Goal: Register for event/course

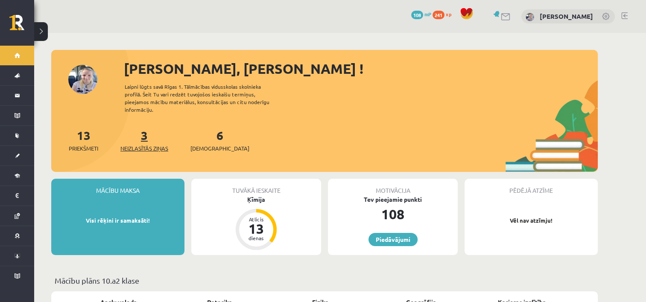
click at [149, 144] on span "Neizlasītās ziņas" at bounding box center [144, 148] width 48 height 9
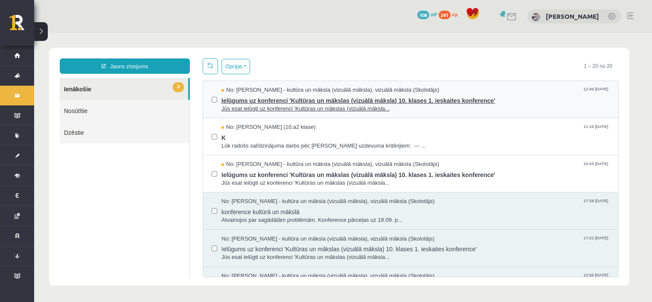
click at [271, 100] on span "Ielūgums uz konferenci 'Kultūras un mākslas (vizuālā māksla) 10. klases 1. iesk…" at bounding box center [415, 99] width 388 height 11
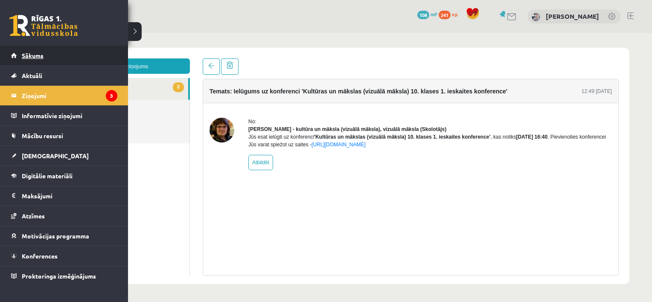
click at [20, 52] on link "Sākums" at bounding box center [64, 56] width 106 height 20
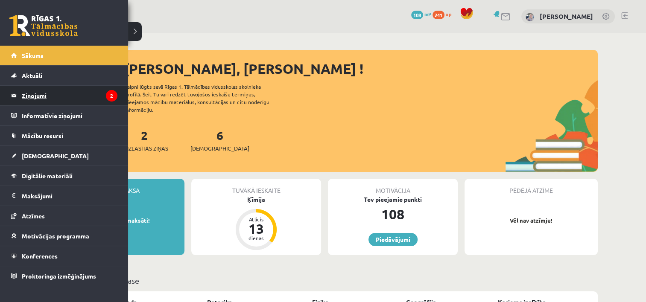
click at [47, 95] on legend "Ziņojumi 2" at bounding box center [70, 96] width 96 height 20
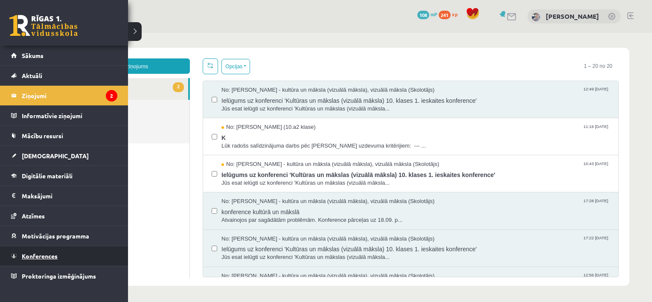
click at [34, 249] on link "Konferences" at bounding box center [64, 256] width 106 height 20
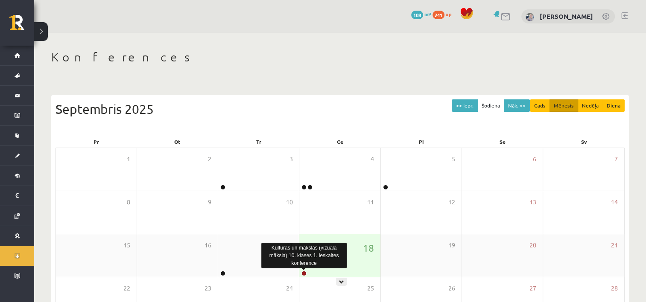
click at [303, 272] on link at bounding box center [303, 273] width 5 height 5
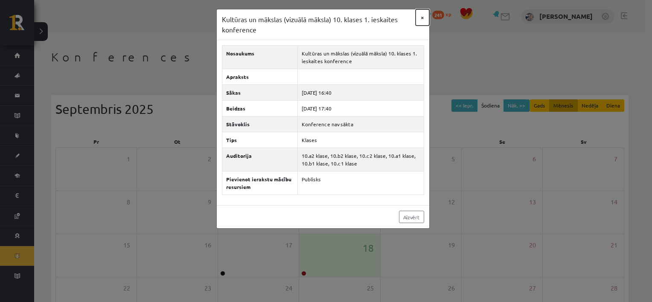
click at [422, 17] on button "×" at bounding box center [423, 17] width 14 height 16
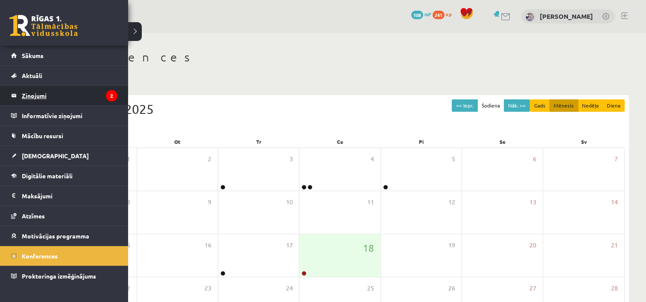
click at [46, 94] on legend "Ziņojumi 2" at bounding box center [70, 96] width 96 height 20
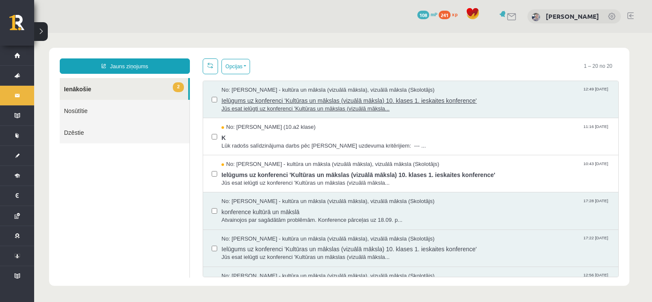
click at [285, 99] on span "Ielūgums uz konferenci 'Kultūras un mākslas (vizuālā māksla) 10. klases 1. iesk…" at bounding box center [415, 99] width 388 height 11
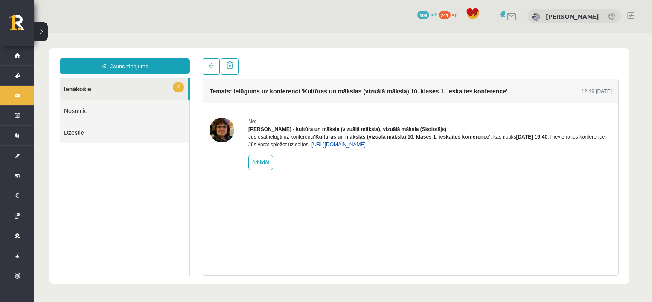
click at [366, 148] on link "[URL][DOMAIN_NAME]" at bounding box center [338, 145] width 54 height 6
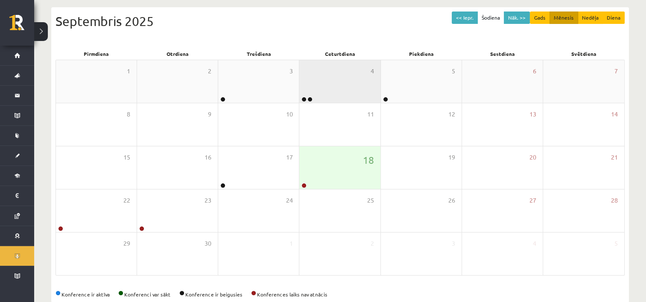
scroll to position [104, 0]
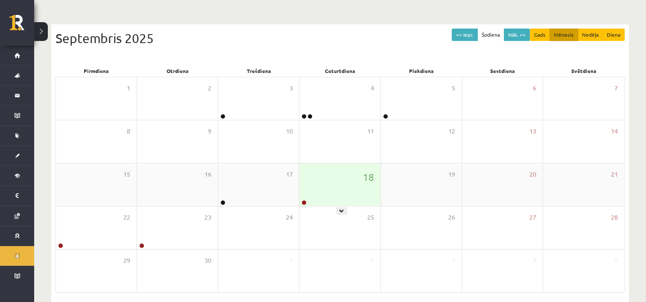
click at [319, 184] on div "18" at bounding box center [339, 184] width 81 height 43
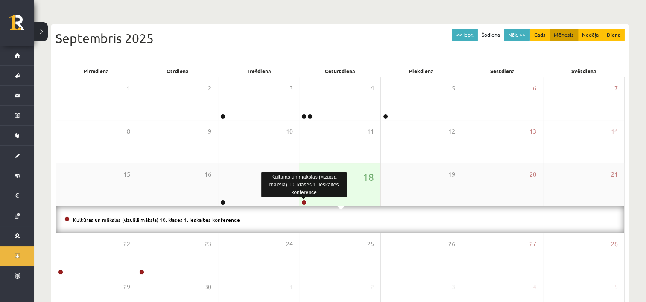
click at [304, 201] on link at bounding box center [303, 202] width 5 height 5
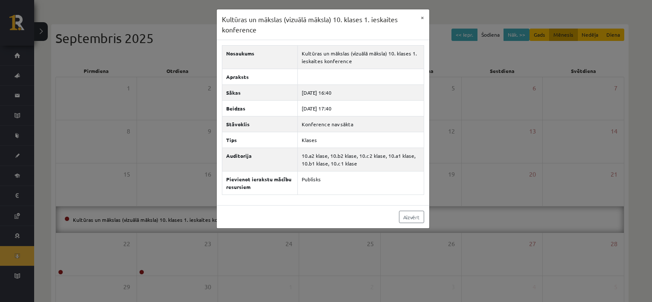
click at [369, 219] on div "Aizvērt" at bounding box center [323, 216] width 212 height 23
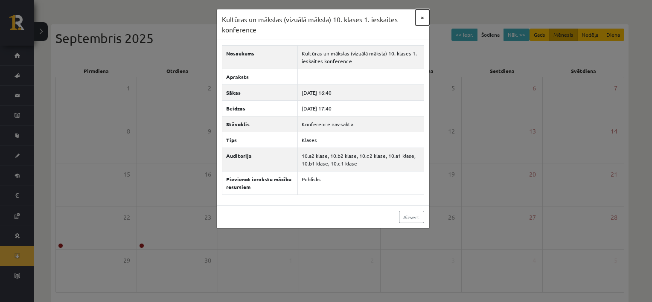
click at [422, 17] on button "×" at bounding box center [423, 17] width 14 height 16
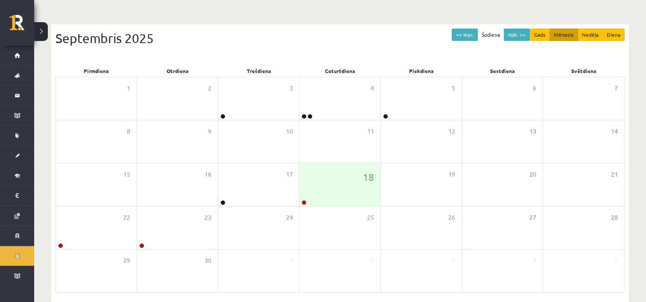
click at [44, 27] on button at bounding box center [41, 31] width 14 height 19
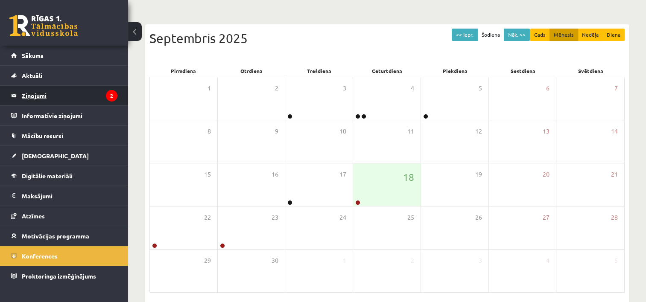
click at [33, 93] on legend "Ziņojumi 2" at bounding box center [70, 96] width 96 height 20
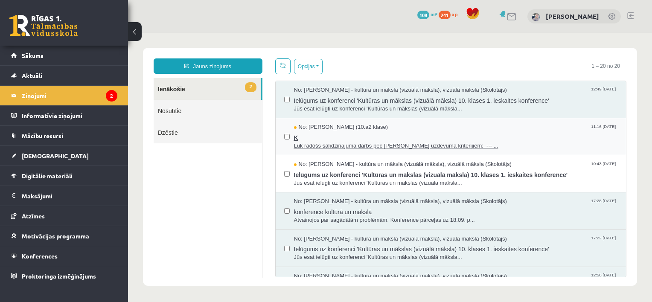
click at [333, 144] on span "Lūk radošs salīdzinājuma darbs pēc [PERSON_NAME] uzdevuma kritērijiem: --- ..." at bounding box center [456, 146] width 324 height 8
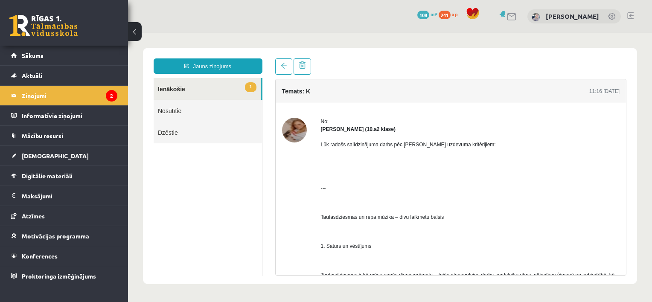
click at [189, 89] on link "1 Ienākošie" at bounding box center [207, 89] width 107 height 22
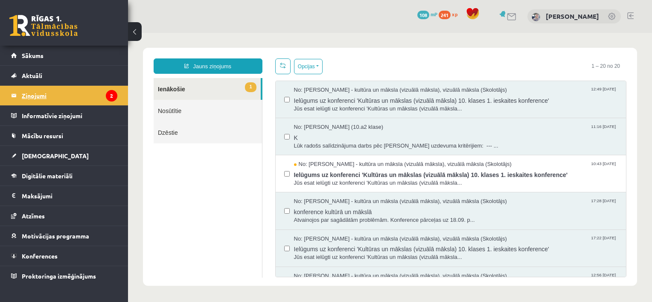
click at [67, 97] on legend "Ziņojumi 2" at bounding box center [70, 96] width 96 height 20
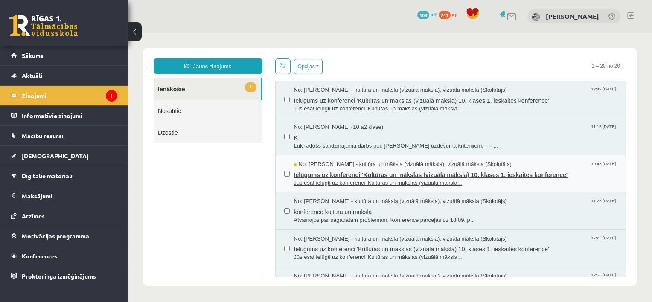
click at [315, 175] on span "Ielūgums uz konferenci 'Kultūras un mākslas (vizuālā māksla) 10. klases 1. iesk…" at bounding box center [456, 174] width 324 height 11
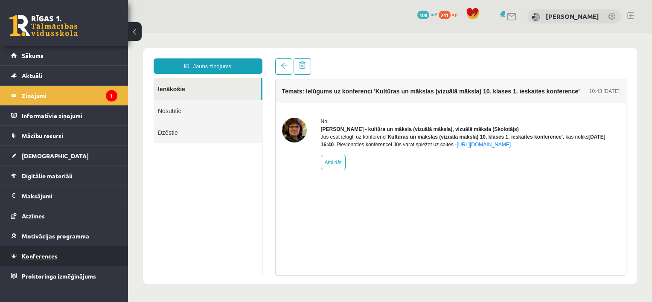
click at [48, 252] on span "Konferences" at bounding box center [40, 256] width 36 height 8
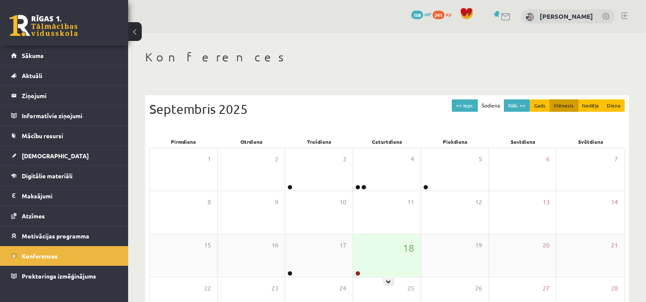
click at [384, 256] on div "18" at bounding box center [386, 255] width 67 height 43
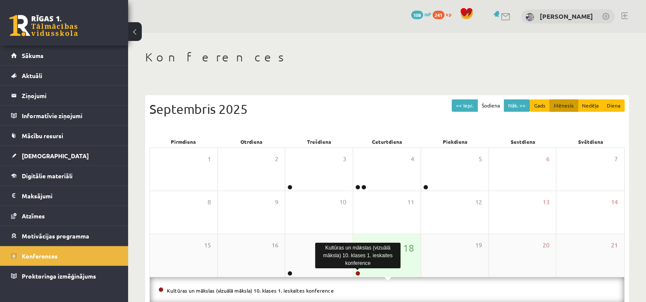
click at [357, 272] on link at bounding box center [357, 273] width 5 height 5
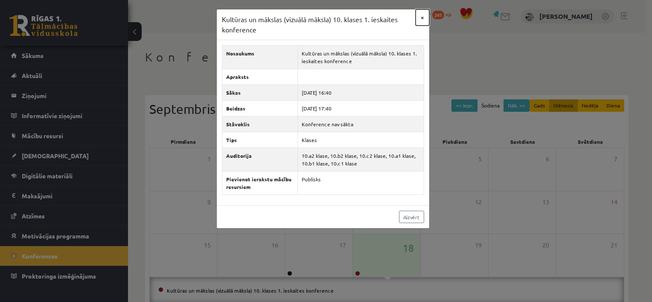
click at [420, 17] on button "×" at bounding box center [423, 17] width 14 height 16
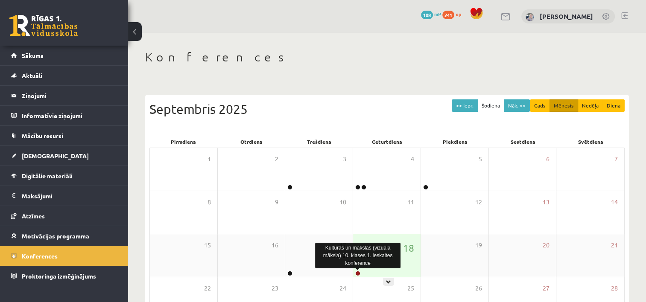
click at [359, 271] on link at bounding box center [357, 273] width 5 height 5
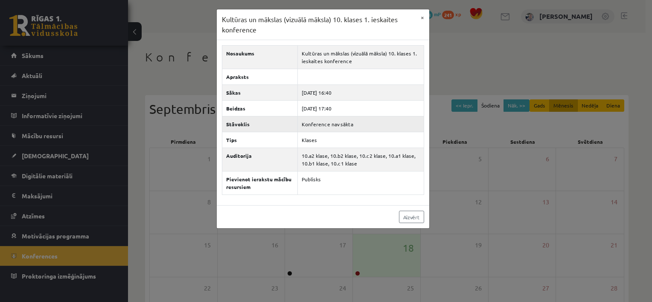
click at [360, 125] on td "Konference nav sākta" at bounding box center [360, 124] width 126 height 16
click at [423, 19] on button "×" at bounding box center [423, 17] width 14 height 16
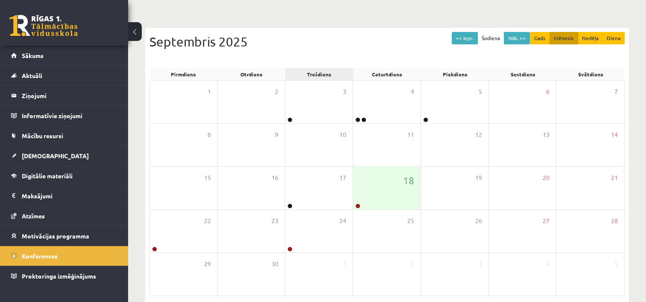
scroll to position [68, 0]
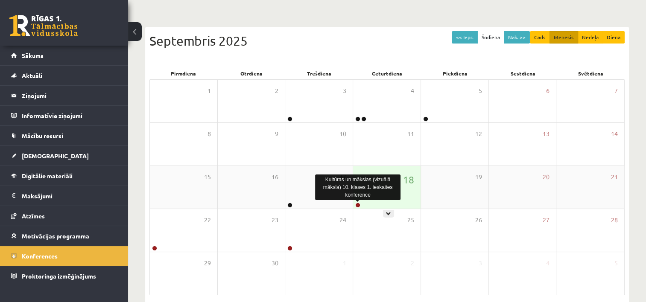
click at [358, 207] on link at bounding box center [357, 205] width 5 height 5
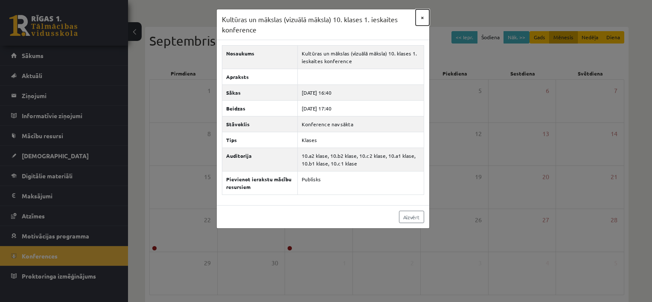
click at [420, 17] on button "×" at bounding box center [423, 17] width 14 height 16
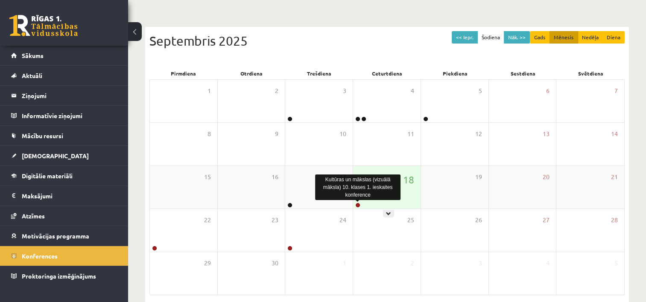
click at [356, 206] on link at bounding box center [357, 205] width 5 height 5
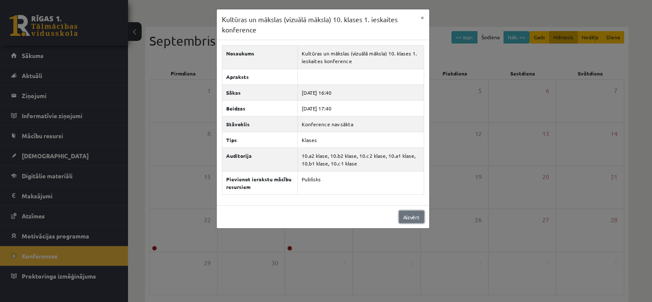
click at [412, 212] on link "Aizvērt" at bounding box center [411, 217] width 25 height 12
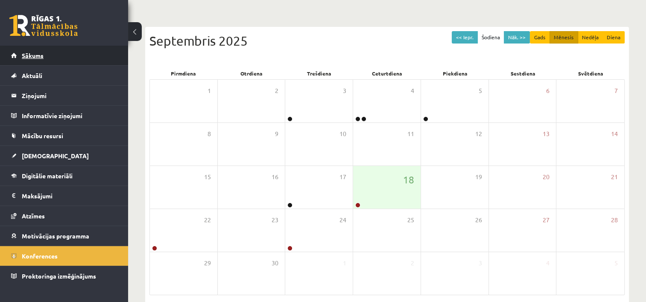
click at [85, 50] on link "Sākums" at bounding box center [64, 56] width 106 height 20
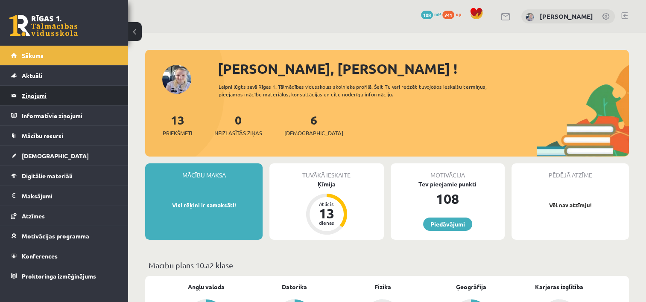
click at [74, 92] on legend "Ziņojumi 0" at bounding box center [70, 96] width 96 height 20
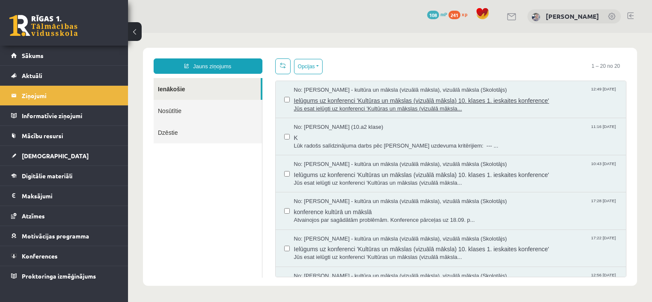
click at [352, 97] on span "Ielūgums uz konferenci 'Kultūras un mākslas (vizuālā māksla) 10. klases 1. iesk…" at bounding box center [456, 99] width 324 height 11
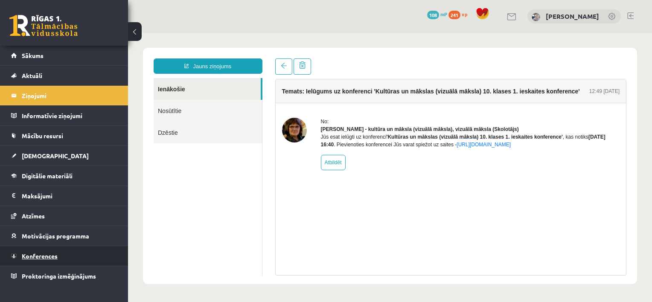
click at [42, 259] on link "Konferences" at bounding box center [64, 256] width 106 height 20
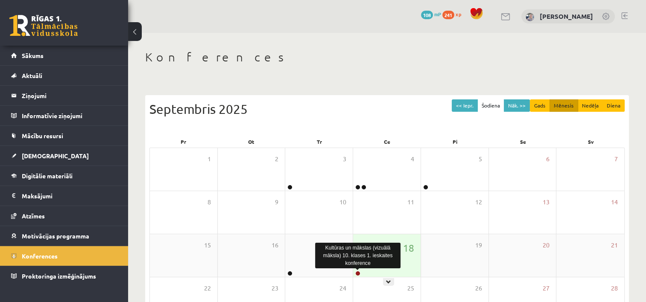
click at [357, 274] on link at bounding box center [357, 273] width 5 height 5
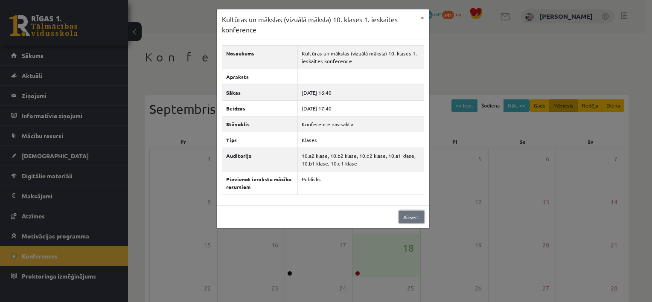
click at [415, 214] on link "Aizvērt" at bounding box center [411, 217] width 25 height 12
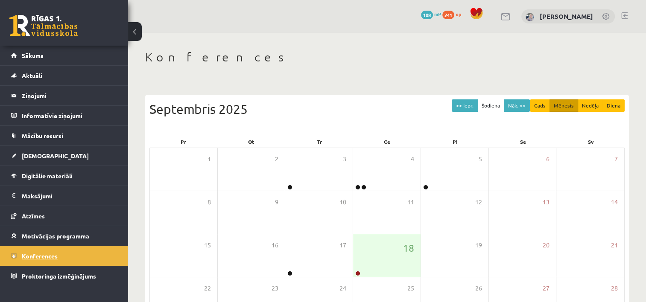
click at [75, 254] on link "Konferences" at bounding box center [64, 256] width 106 height 20
click at [65, 60] on link "Sākums" at bounding box center [64, 56] width 106 height 20
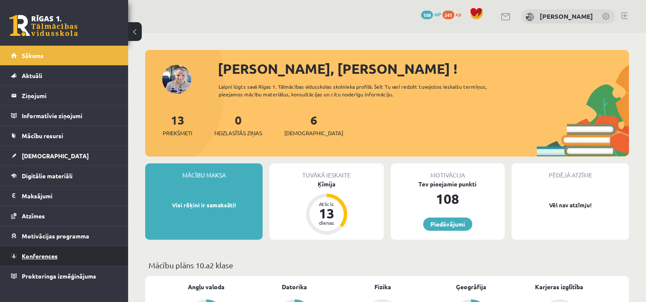
click at [38, 256] on span "Konferences" at bounding box center [40, 256] width 36 height 8
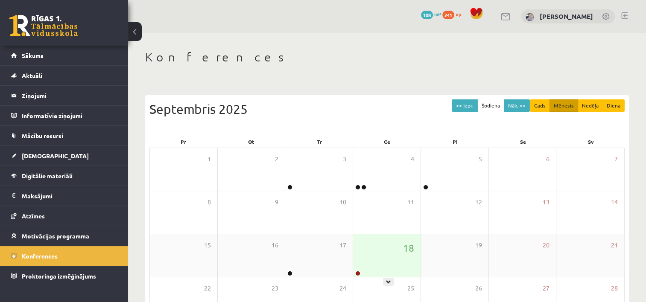
click at [396, 252] on div "18" at bounding box center [386, 255] width 67 height 43
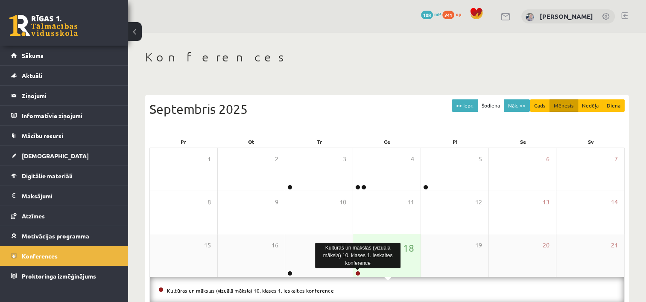
click at [358, 274] on link at bounding box center [357, 273] width 5 height 5
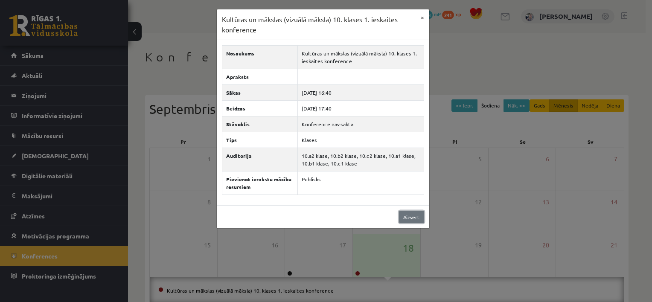
click at [413, 218] on link "Aizvērt" at bounding box center [411, 217] width 25 height 12
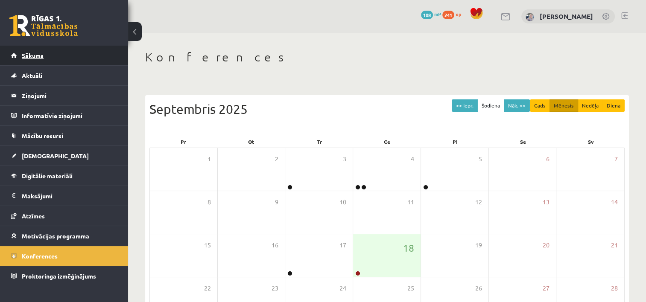
click at [99, 55] on link "Sākums" at bounding box center [64, 56] width 106 height 20
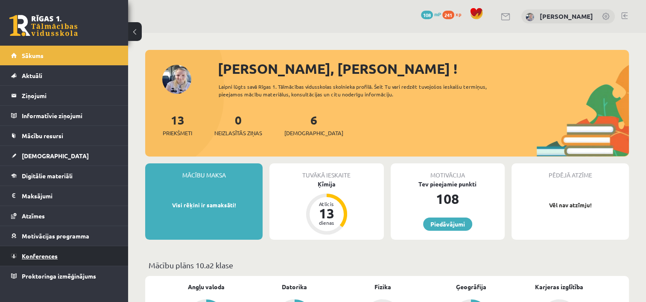
click at [29, 247] on link "Konferences" at bounding box center [64, 256] width 106 height 20
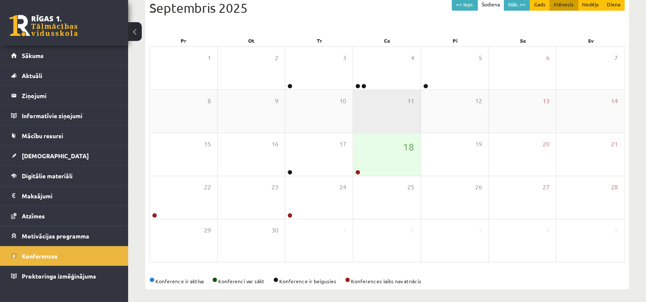
scroll to position [102, 0]
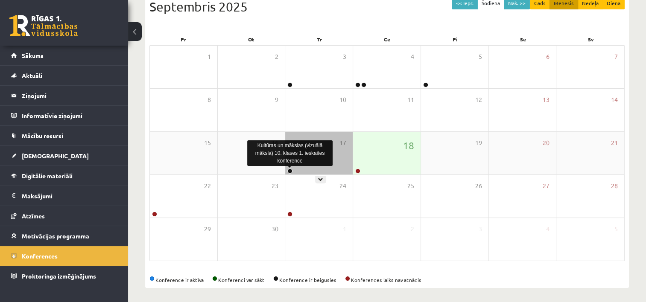
click at [289, 170] on link at bounding box center [289, 171] width 5 height 5
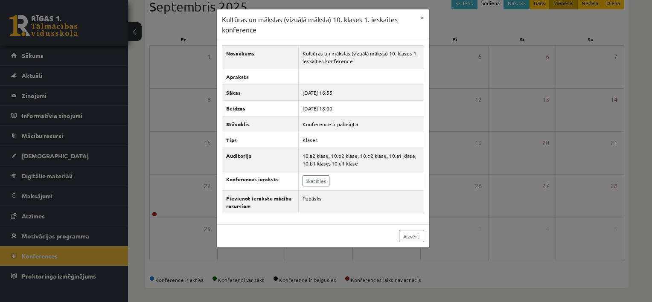
click at [468, 145] on div "Kultūras un mākslas (vizuālā māksla) 10. klases 1. ieskaites konference × Nosau…" at bounding box center [326, 151] width 652 height 302
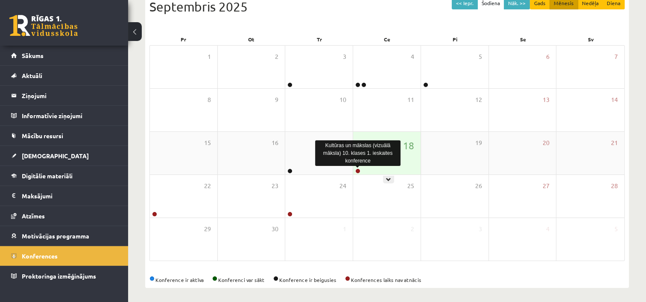
click at [357, 171] on link at bounding box center [357, 171] width 5 height 5
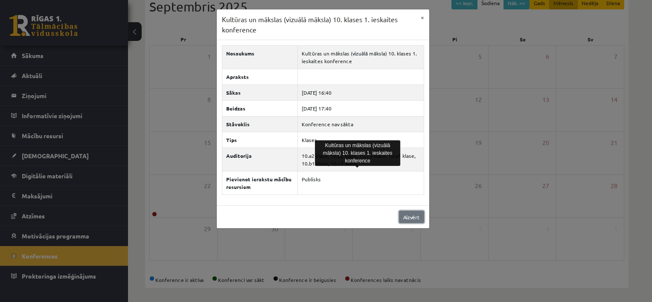
click at [410, 218] on link "Aizvērt" at bounding box center [411, 217] width 25 height 12
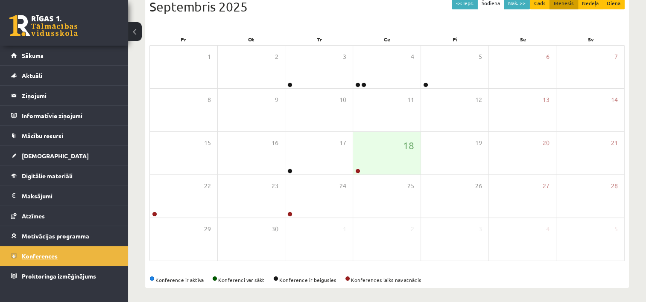
click at [79, 248] on link "Konferences" at bounding box center [64, 256] width 106 height 20
click at [49, 52] on link "Sākums" at bounding box center [64, 56] width 106 height 20
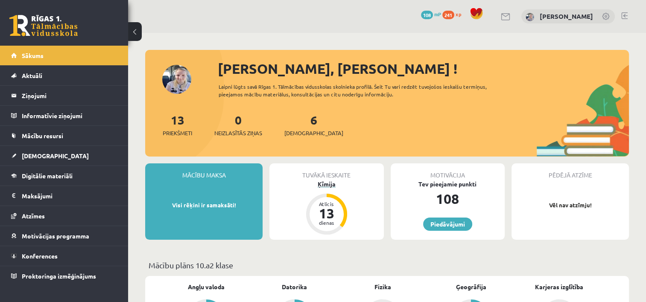
click at [328, 216] on div "13" at bounding box center [327, 214] width 26 height 14
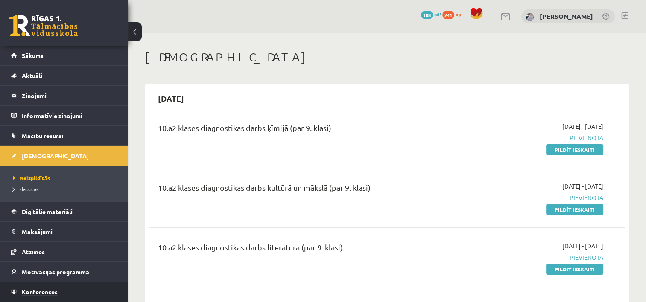
click at [41, 291] on span "Konferences" at bounding box center [40, 292] width 36 height 8
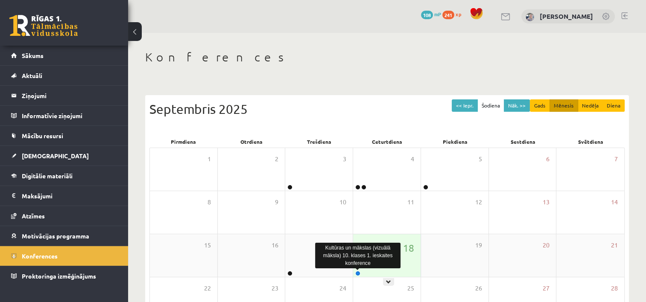
click at [356, 272] on link at bounding box center [357, 273] width 5 height 5
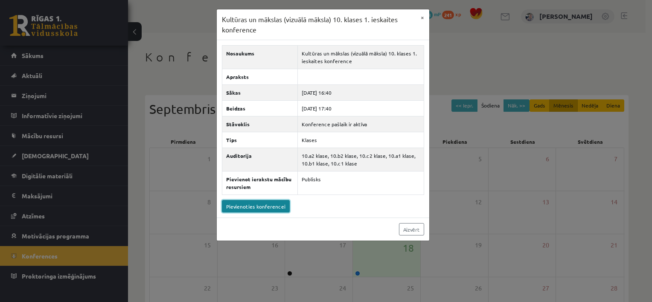
click at [263, 209] on link "Pievienoties konferencei" at bounding box center [256, 206] width 68 height 12
